Goal: Task Accomplishment & Management: Manage account settings

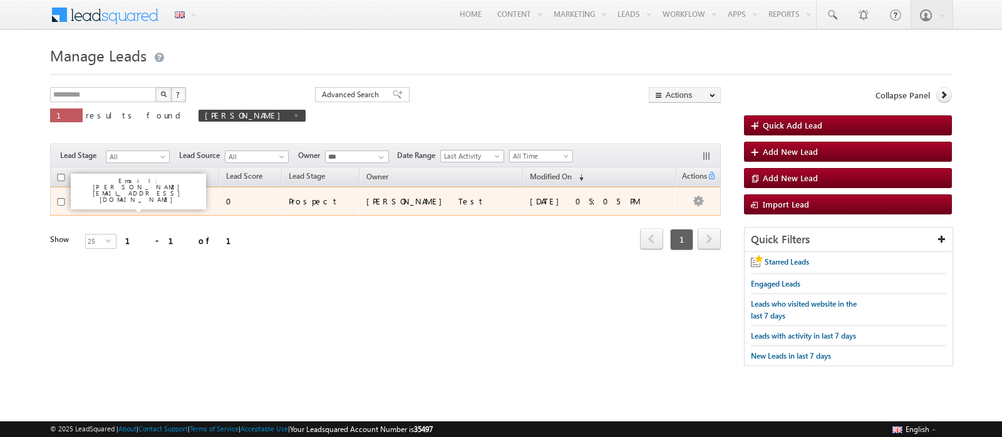
click at [141, 199] on link "[PERSON_NAME] 1" at bounding box center [120, 200] width 63 height 9
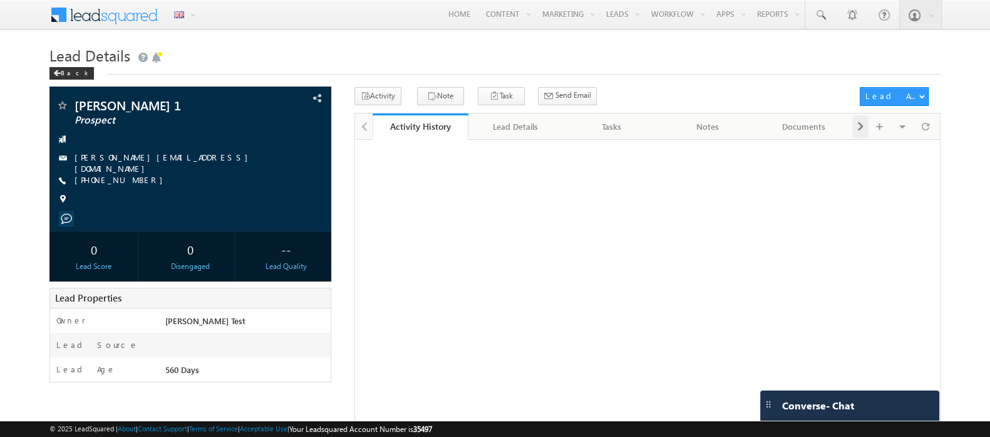
click at [864, 128] on div at bounding box center [860, 126] width 16 height 23
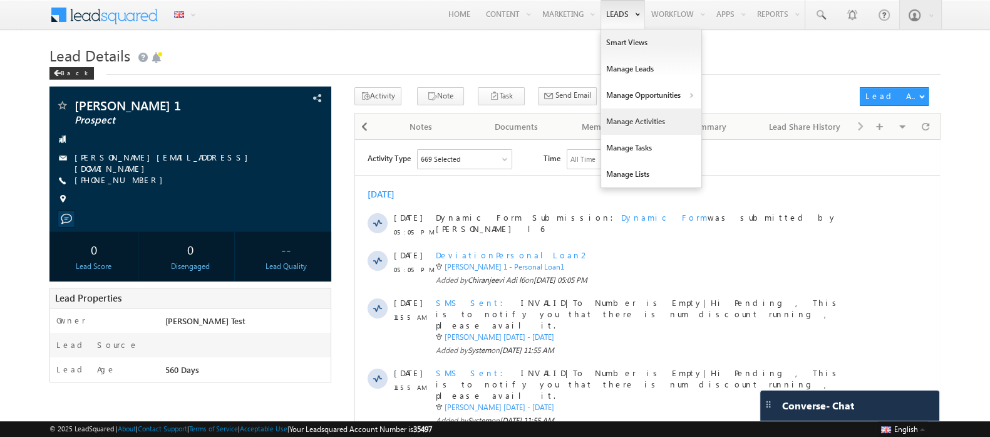
click at [626, 120] on link "Manage Activities" at bounding box center [651, 121] width 100 height 26
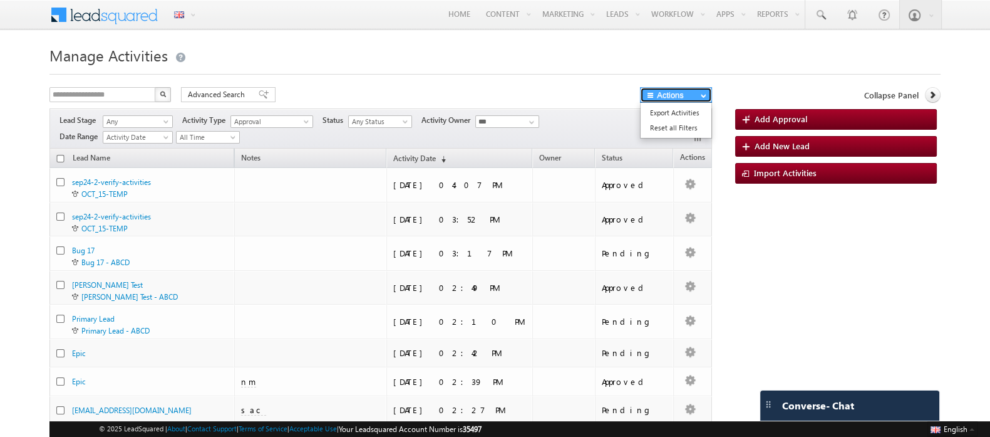
click at [700, 92] on button "Actions" at bounding box center [676, 95] width 72 height 16
click at [677, 112] on link "Bulk Update" at bounding box center [676, 112] width 71 height 15
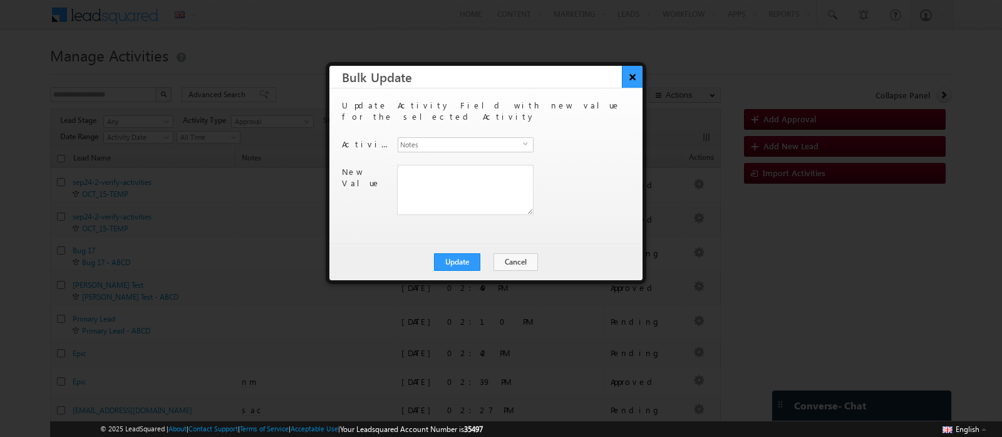
click at [627, 78] on button "×" at bounding box center [632, 77] width 21 height 22
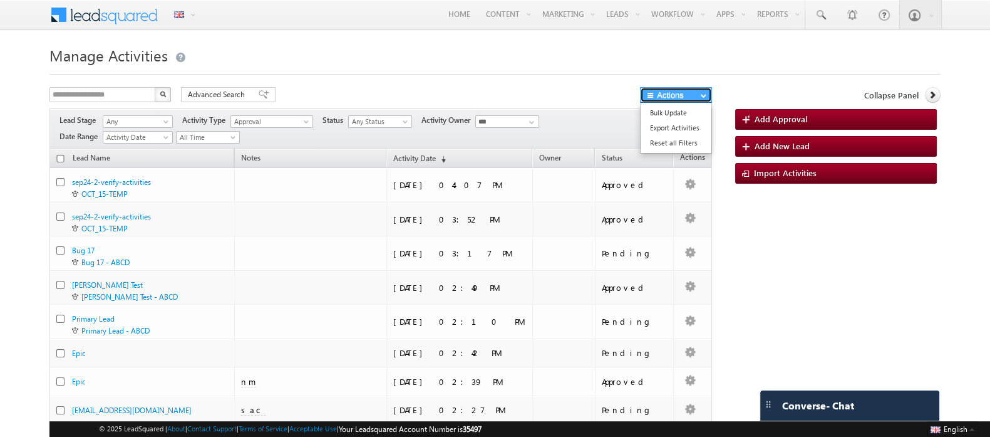
click at [692, 93] on button "Actions" at bounding box center [676, 95] width 72 height 16
click at [279, 120] on span "Approval" at bounding box center [269, 121] width 76 height 11
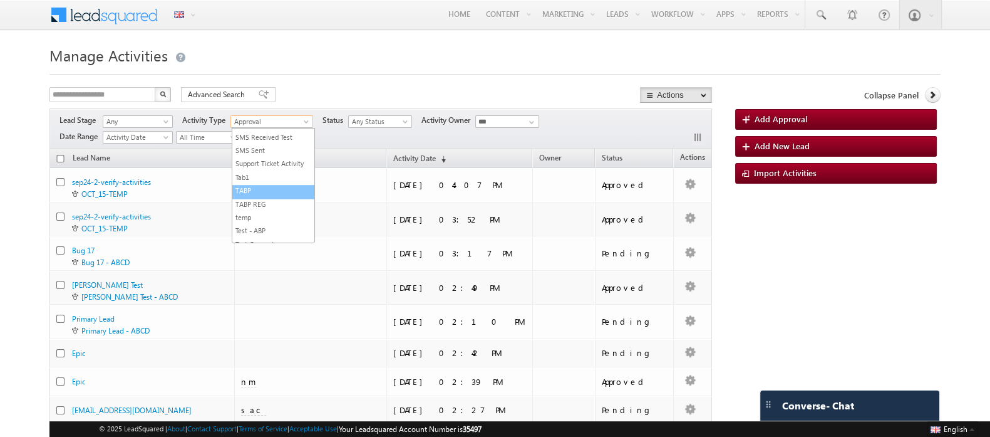
scroll to position [8659, 0]
click at [282, 24] on link "Support Ticket Activity" at bounding box center [273, 18] width 82 height 9
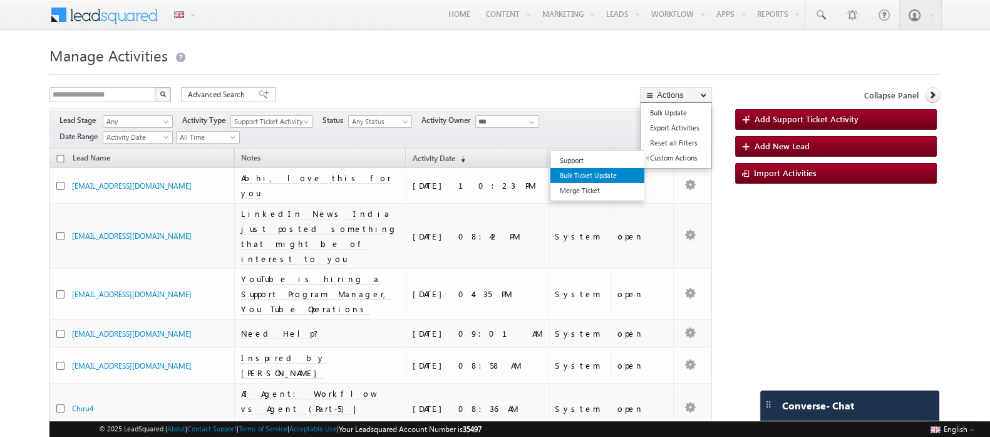
click at [594, 174] on link "Bulk Ticket Update" at bounding box center [598, 175] width 94 height 15
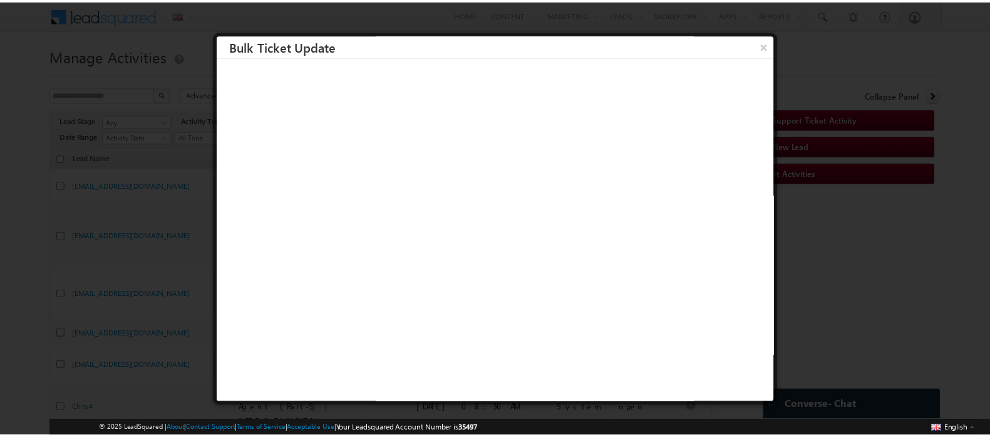
scroll to position [1, 0]
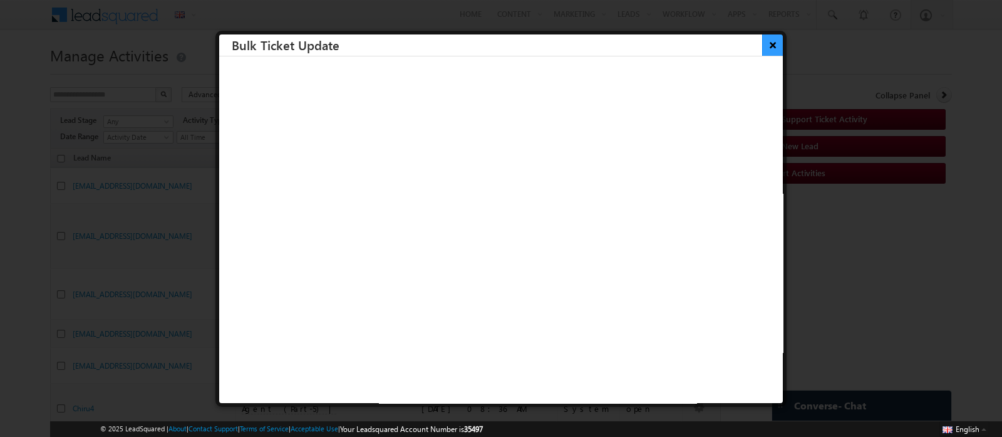
click at [762, 45] on button "×" at bounding box center [772, 45] width 21 height 22
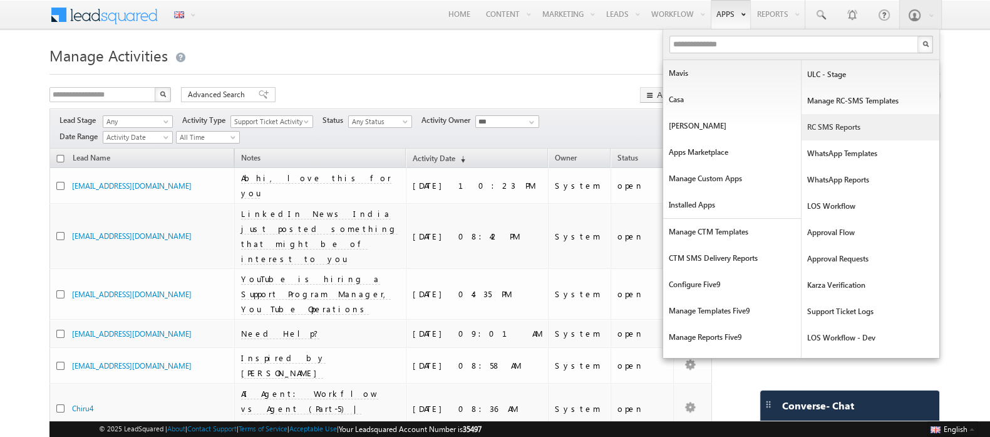
scroll to position [0, 0]
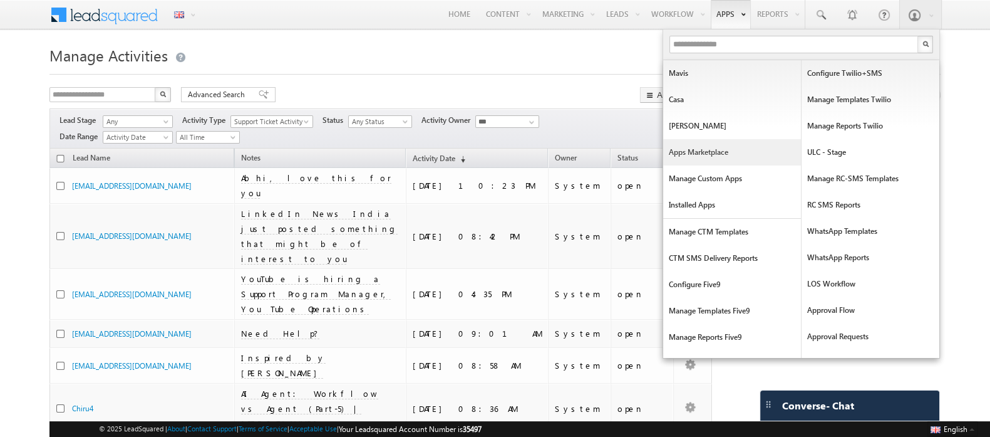
click at [712, 150] on link "Apps Marketplace" at bounding box center [732, 152] width 138 height 26
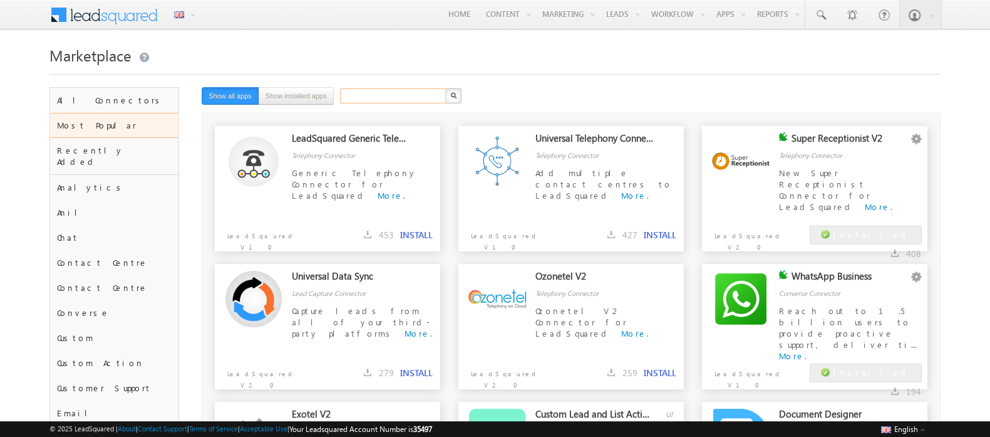
click at [357, 90] on input "text" at bounding box center [393, 95] width 107 height 15
type input "****"
click at [445, 88] on button "button" at bounding box center [453, 95] width 16 height 15
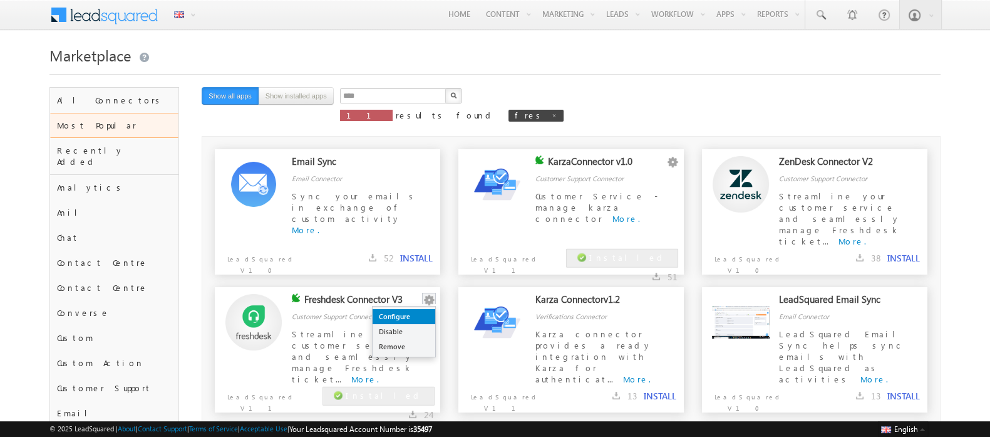
click at [420, 311] on link "Configure" at bounding box center [404, 316] width 63 height 15
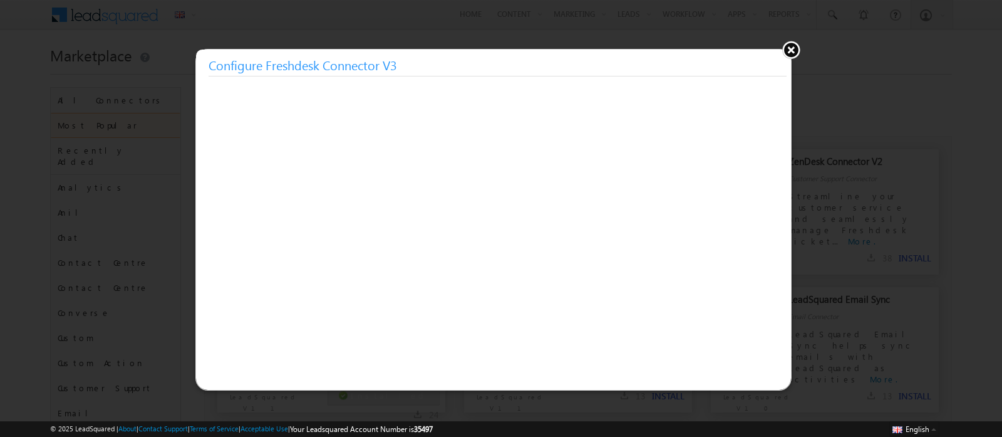
click at [789, 50] on button at bounding box center [791, 49] width 19 height 19
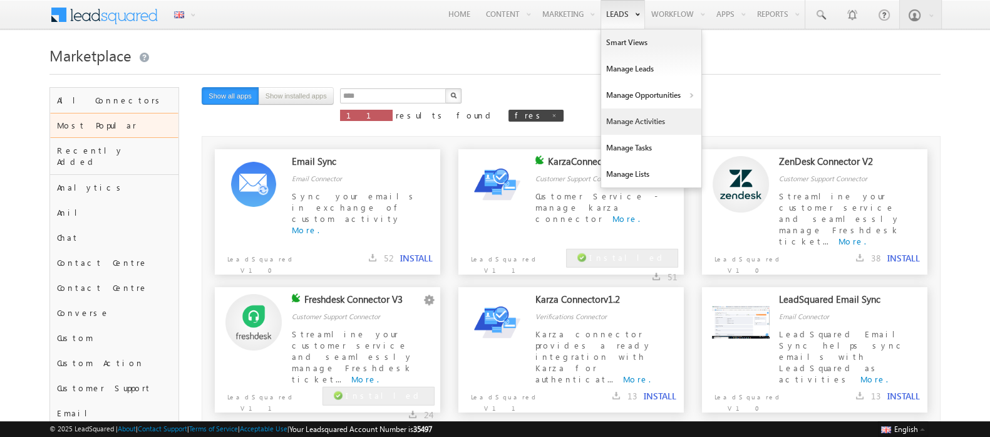
click at [637, 120] on link "Manage Activities" at bounding box center [651, 121] width 100 height 26
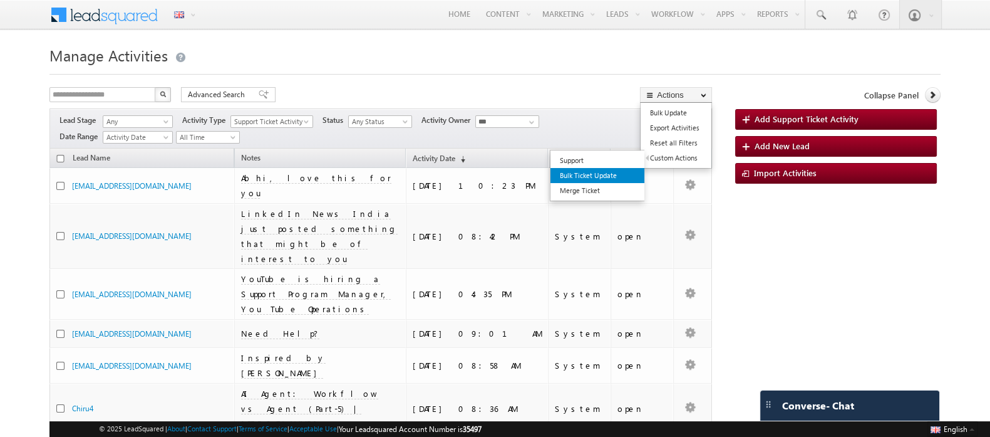
click at [594, 176] on link "Bulk Ticket Update" at bounding box center [598, 175] width 94 height 15
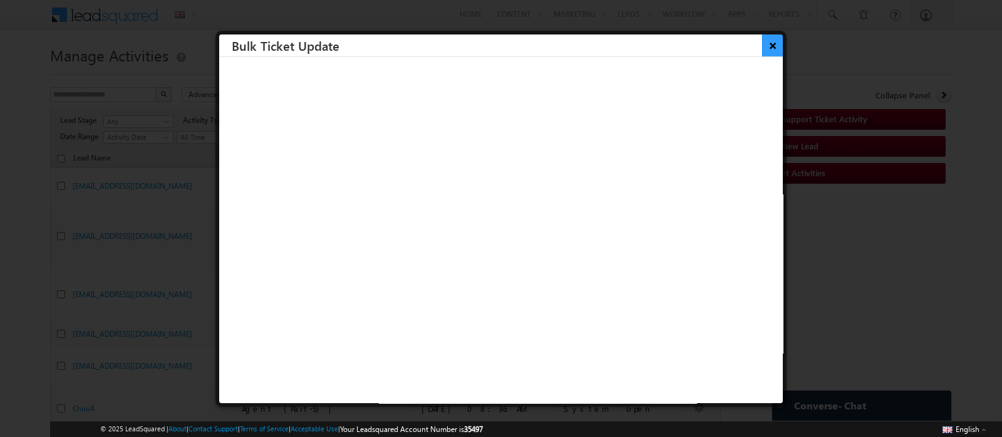
click at [765, 43] on button "×" at bounding box center [772, 45] width 21 height 22
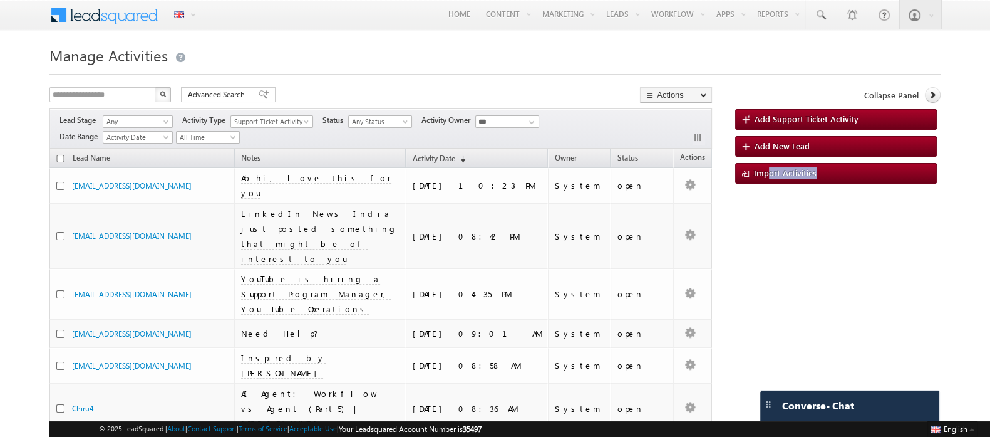
drag, startPoint x: 895, startPoint y: 348, endPoint x: 767, endPoint y: 249, distance: 162.0
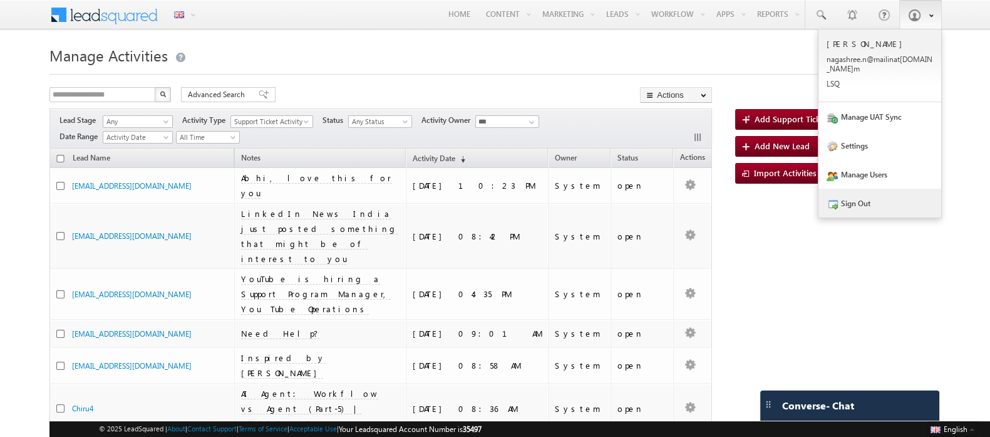
click at [871, 202] on link "Sign Out" at bounding box center [880, 203] width 123 height 29
